Goal: Information Seeking & Learning: Learn about a topic

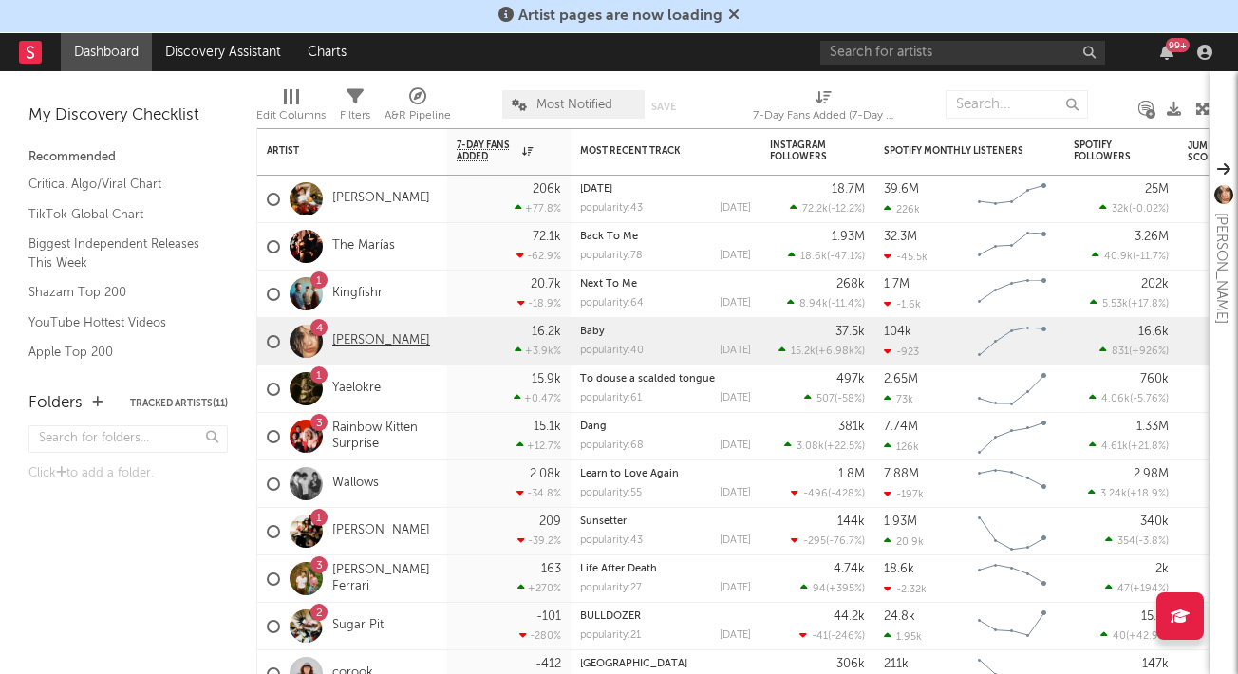
click at [353, 340] on link "[PERSON_NAME]" at bounding box center [381, 341] width 98 height 16
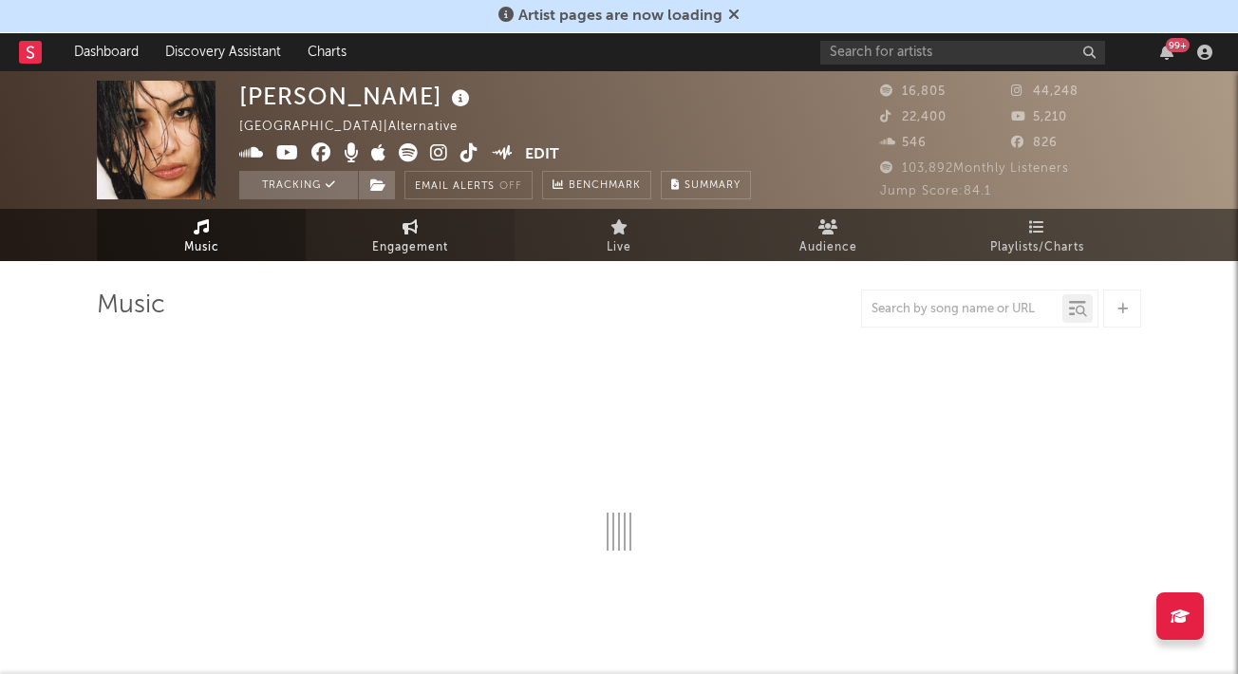
click at [405, 246] on span "Engagement" at bounding box center [410, 247] width 76 height 23
select select "1w"
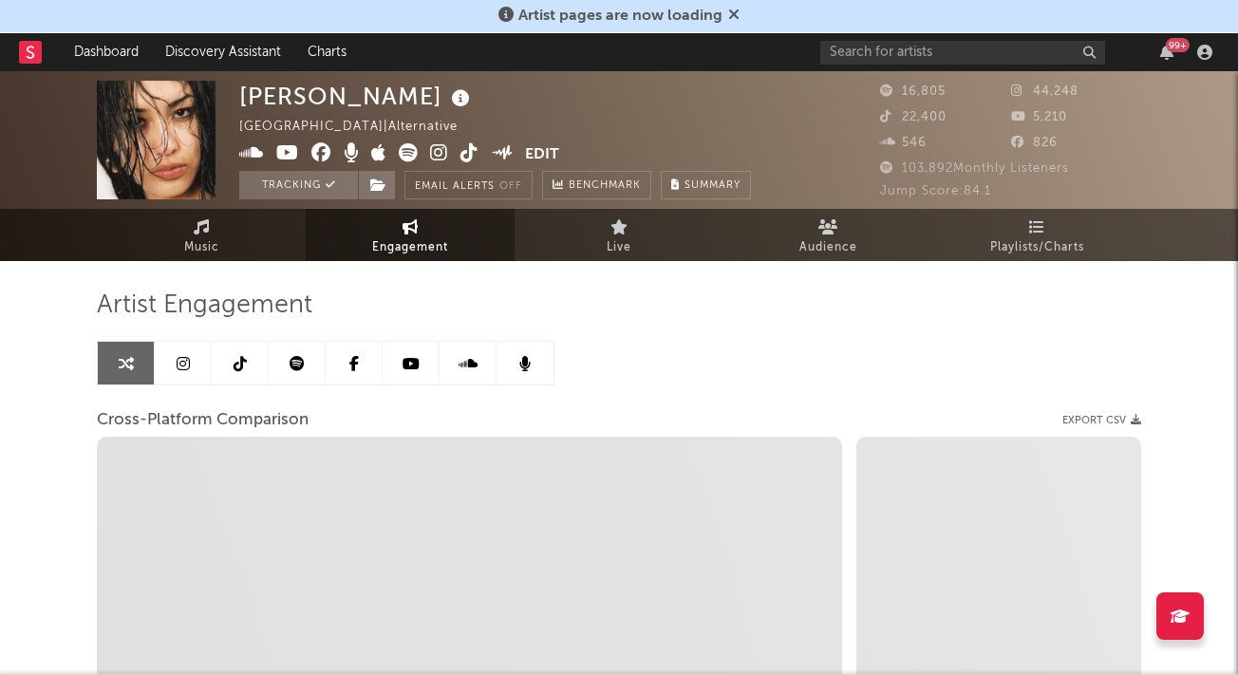
click at [419, 245] on span "Engagement" at bounding box center [410, 247] width 76 height 23
select select "1m"
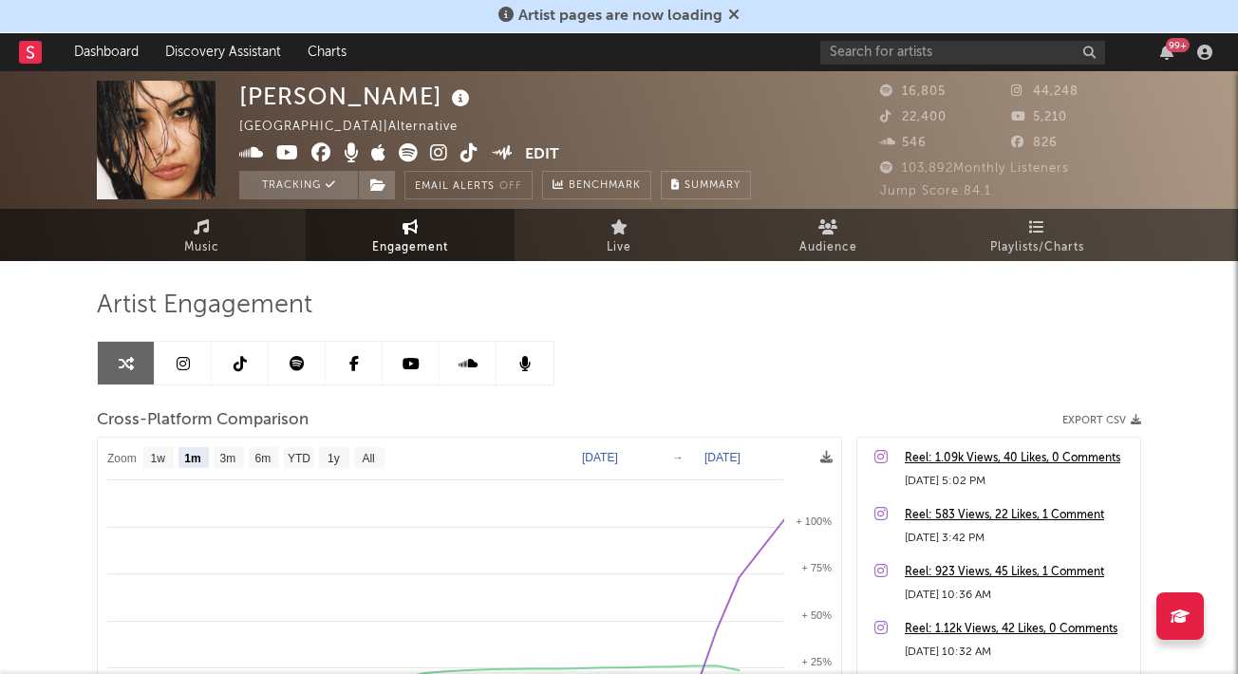
click at [178, 365] on icon at bounding box center [183, 363] width 13 height 15
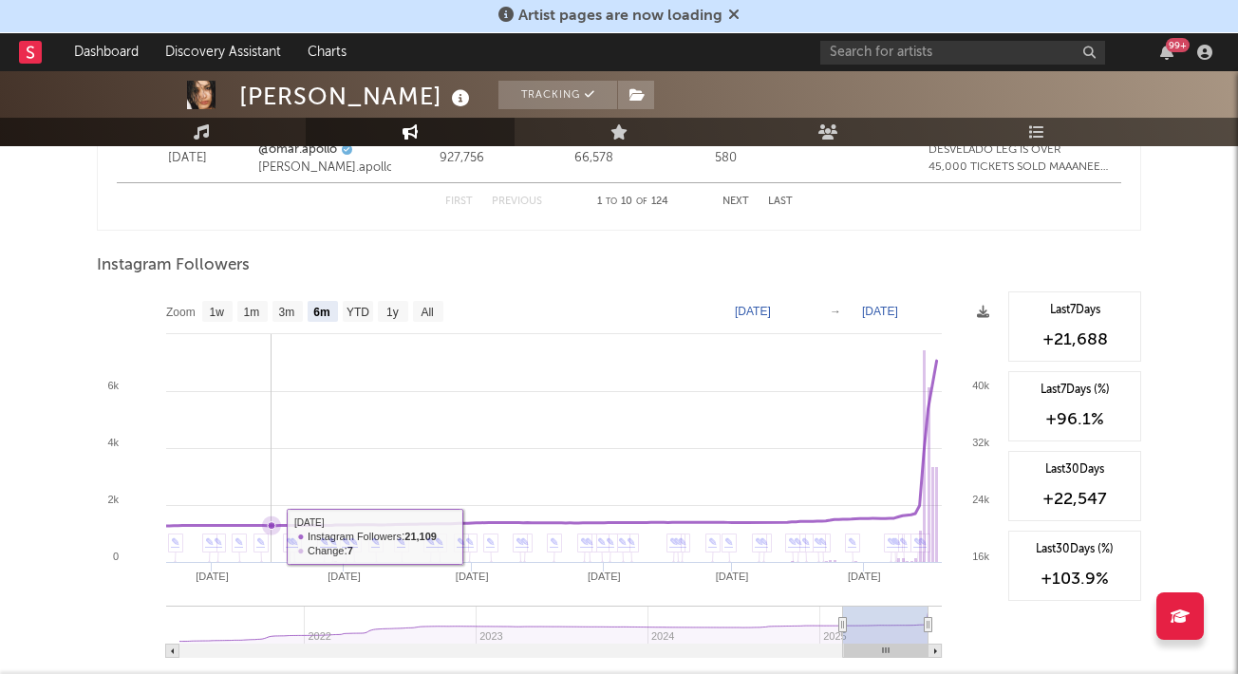
scroll to position [2834, 0]
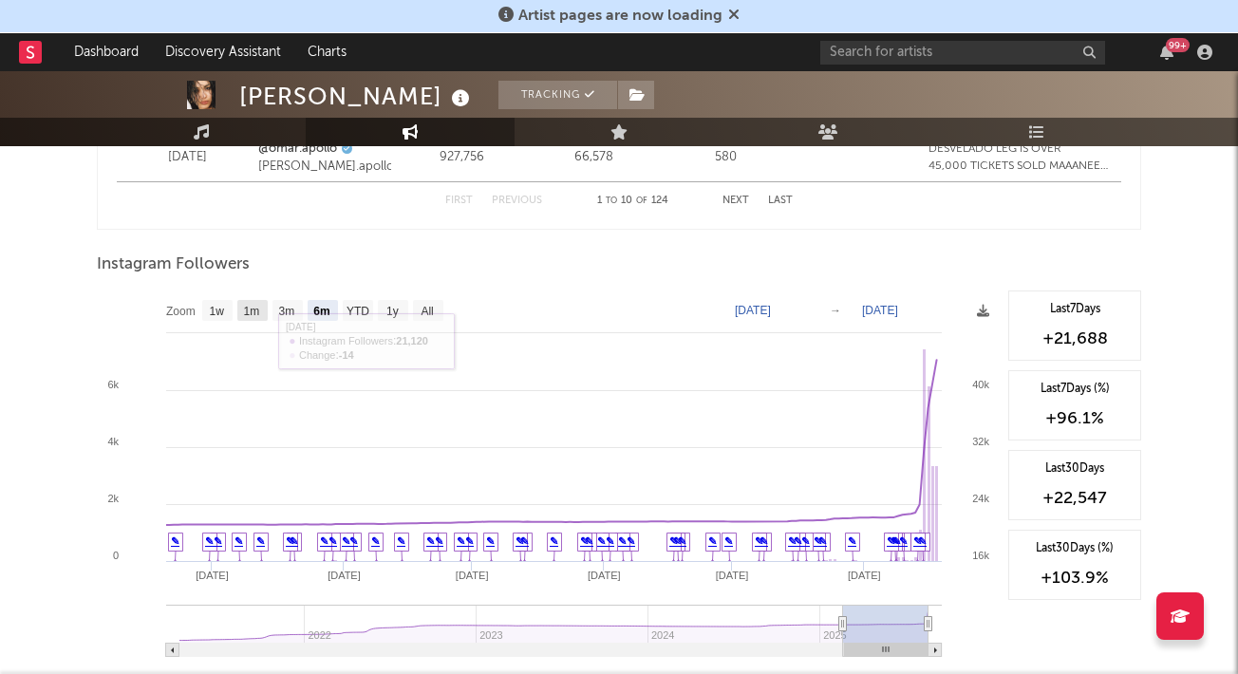
click at [250, 310] on text "1m" at bounding box center [252, 311] width 16 height 13
select select "1m"
type input "[DATE]"
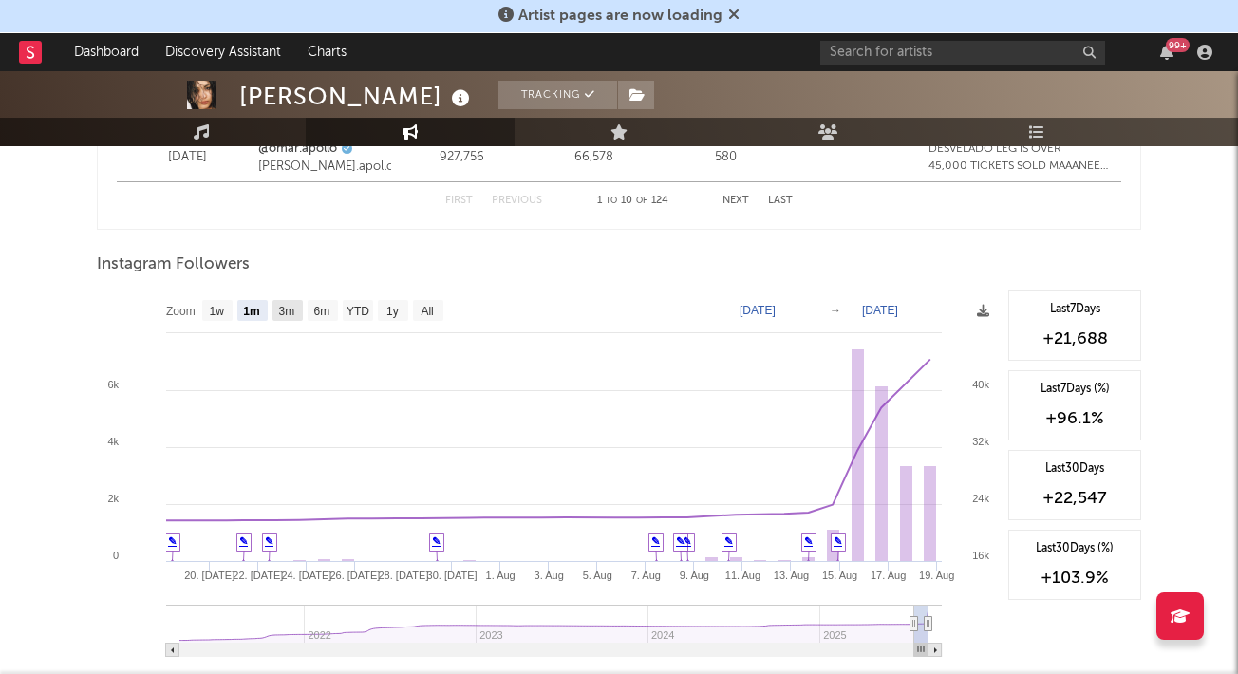
click at [291, 308] on text "3m" at bounding box center [287, 311] width 16 height 13
select select "3m"
type input "[DATE]"
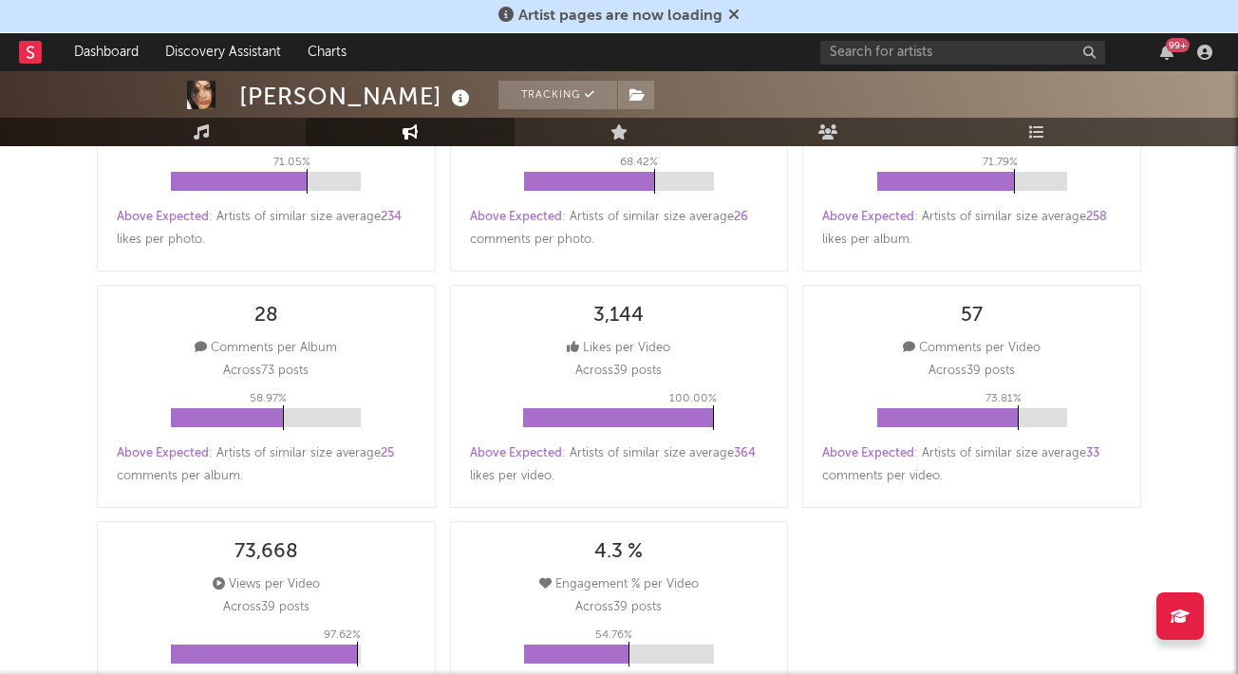
scroll to position [0, 0]
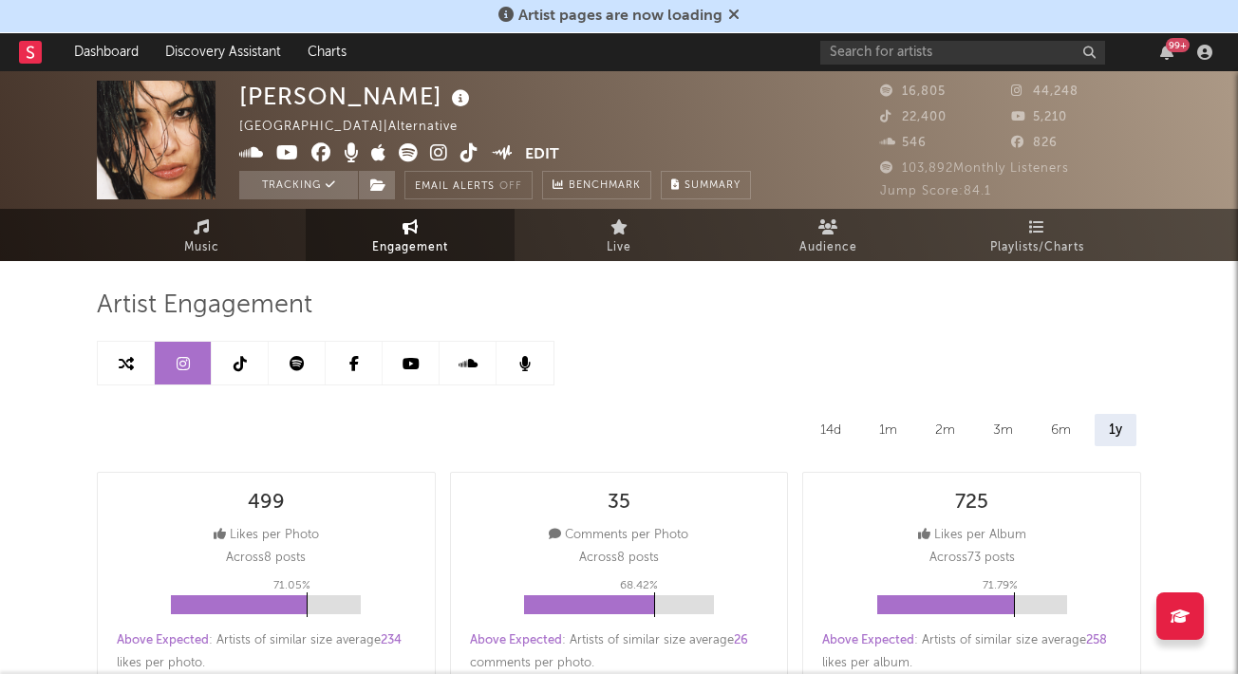
click at [238, 358] on icon at bounding box center [240, 363] width 13 height 15
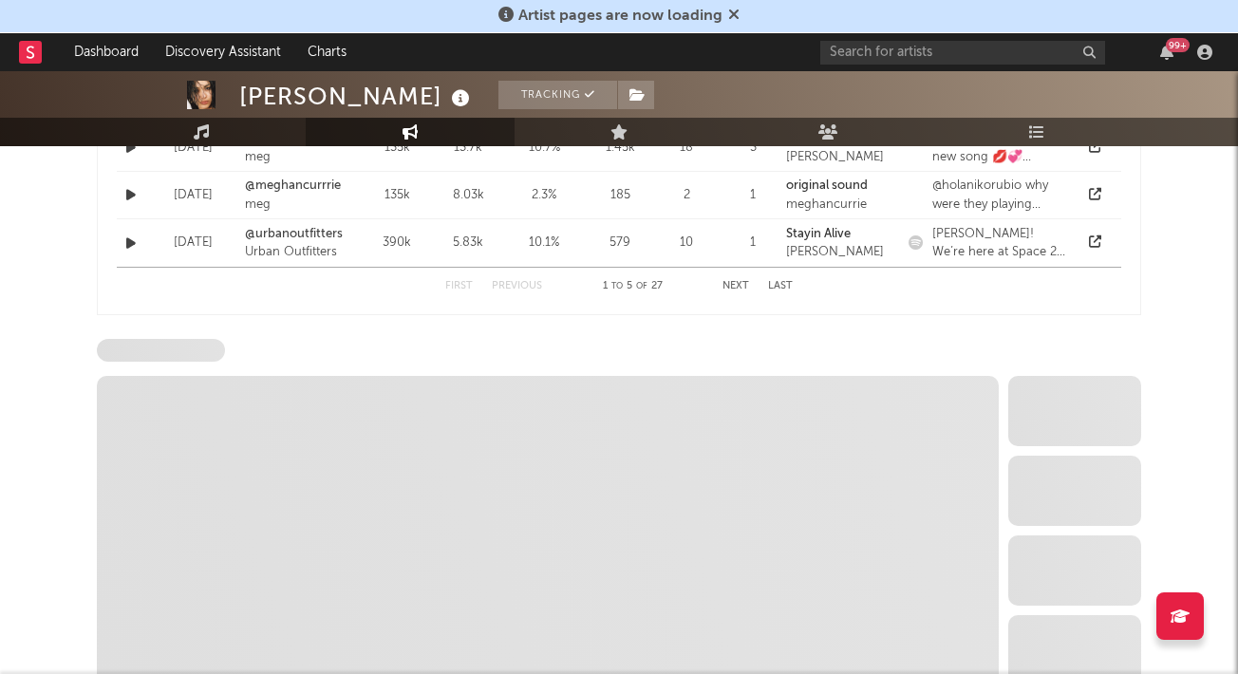
select select "6m"
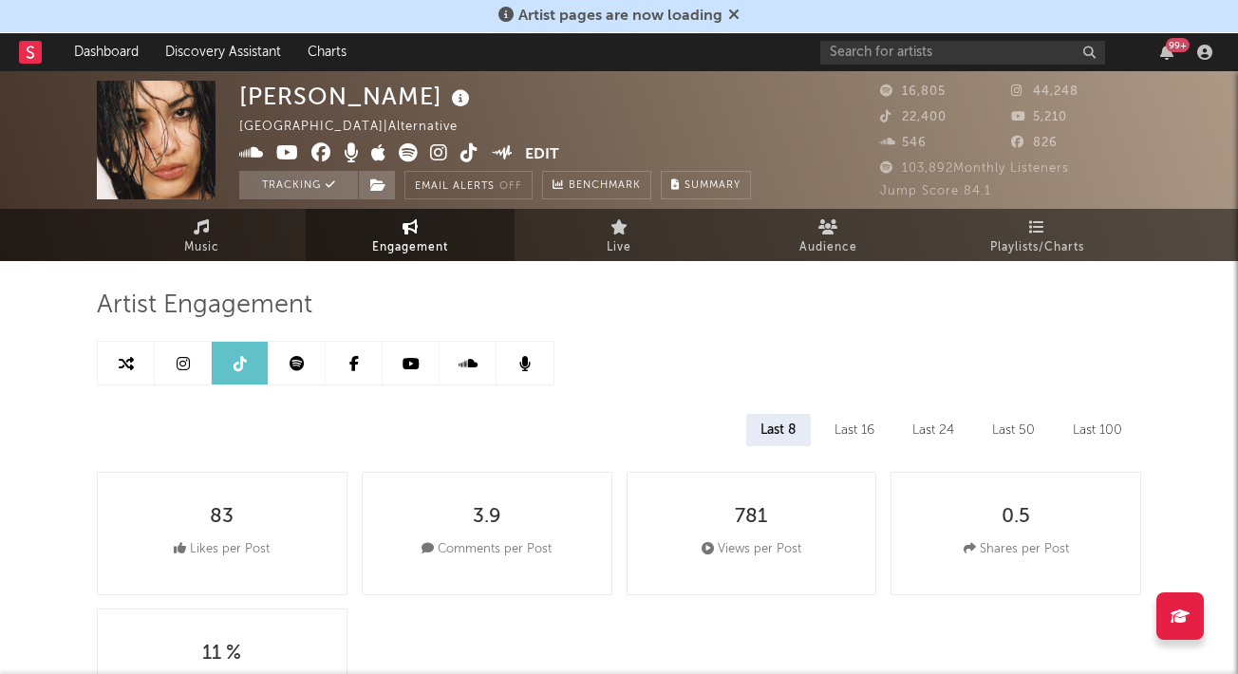
click at [178, 365] on icon at bounding box center [183, 363] width 13 height 15
select select "6m"
